Goal: Information Seeking & Learning: Compare options

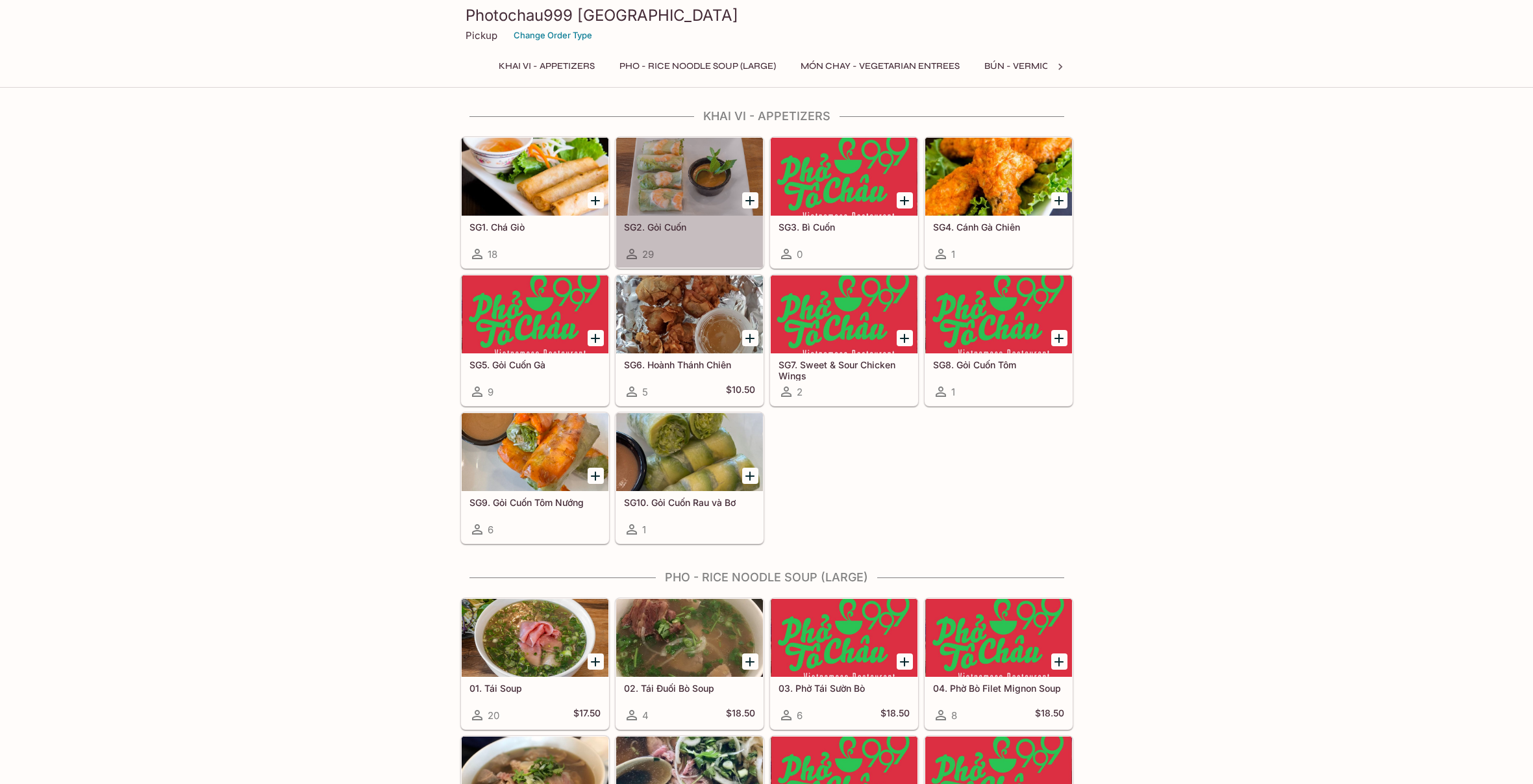
click at [662, 225] on h5 "SG2. Gỏi Cuốn" at bounding box center [689, 227] width 131 height 11
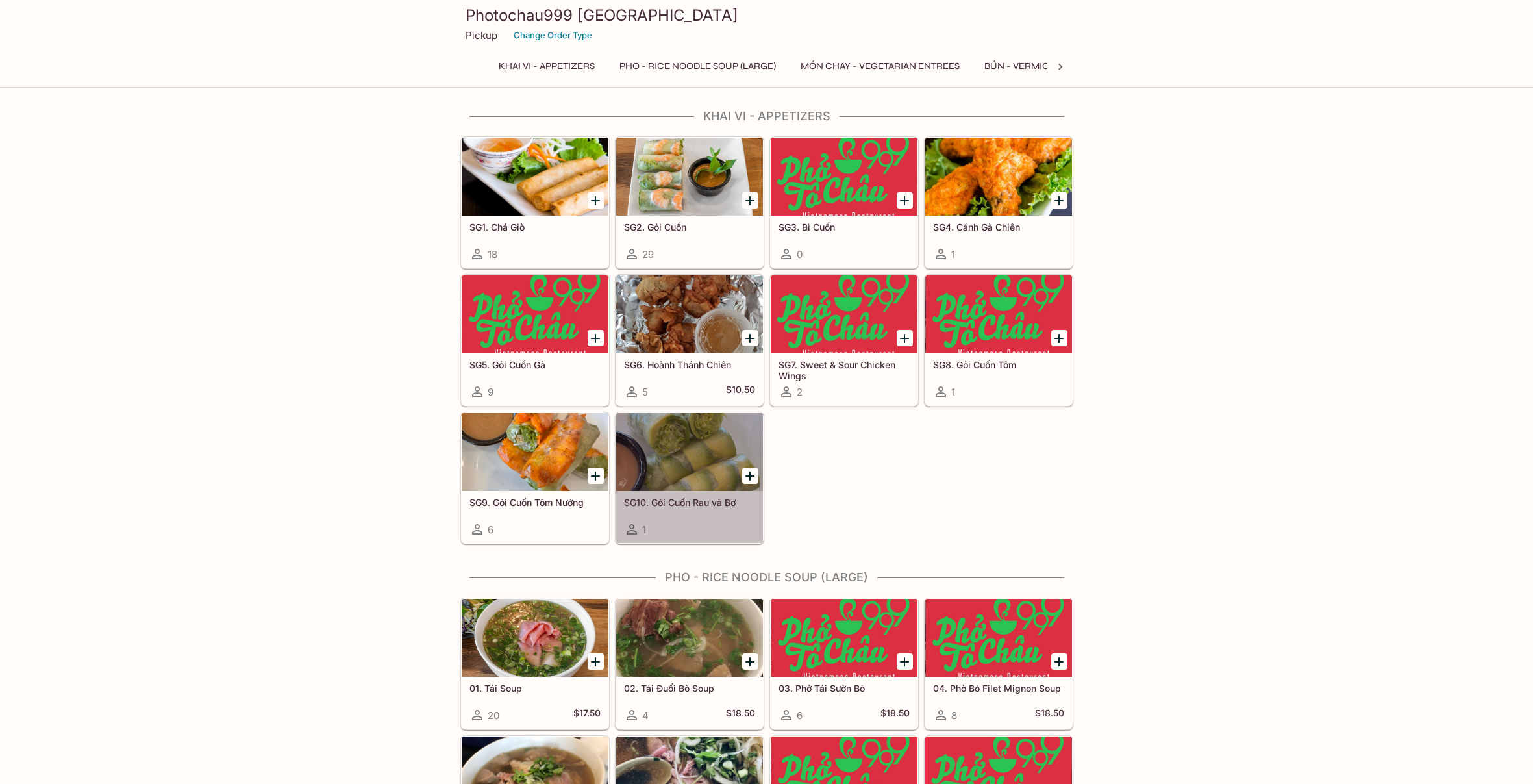
click at [697, 455] on div at bounding box center [690, 452] width 147 height 78
